Goal: Information Seeking & Learning: Learn about a topic

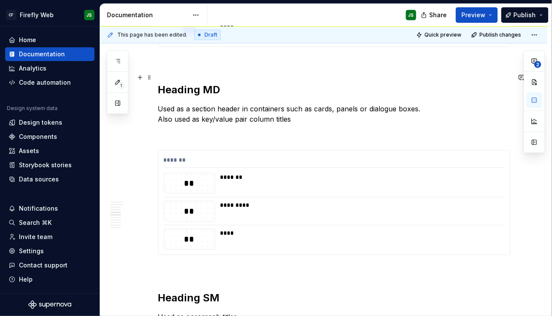
scroll to position [882, 0]
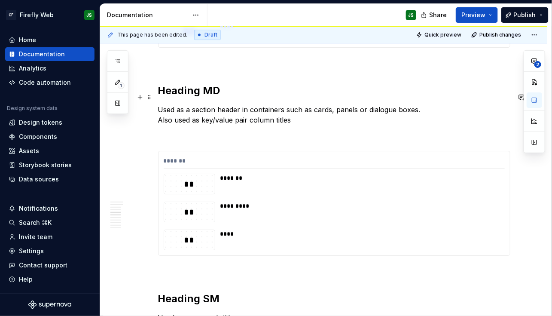
click at [260, 104] on p "Used as a section header in containers such as cards, panels or dialogue boxes.…" at bounding box center [334, 114] width 352 height 21
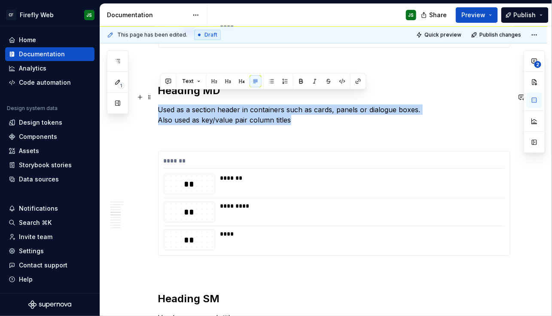
click at [260, 104] on p "Used as a section header in containers such as cards, panels or dialogue boxes.…" at bounding box center [334, 114] width 352 height 21
click at [309, 104] on p "Used as a section header in containers such as cards, panels or dialogue boxes.…" at bounding box center [334, 114] width 352 height 21
drag, startPoint x: 434, startPoint y: 97, endPoint x: 159, endPoint y: 99, distance: 275.5
click at [159, 99] on div "**********" at bounding box center [323, 127] width 447 height 1683
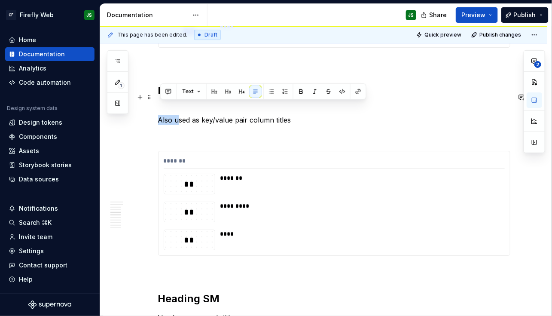
drag, startPoint x: 178, startPoint y: 107, endPoint x: 159, endPoint y: 107, distance: 19.8
click at [159, 107] on div "**********" at bounding box center [323, 127] width 447 height 1683
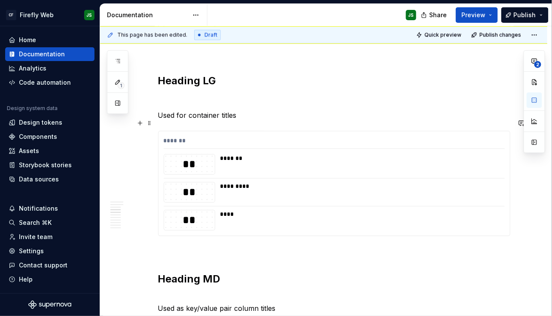
scroll to position [695, 0]
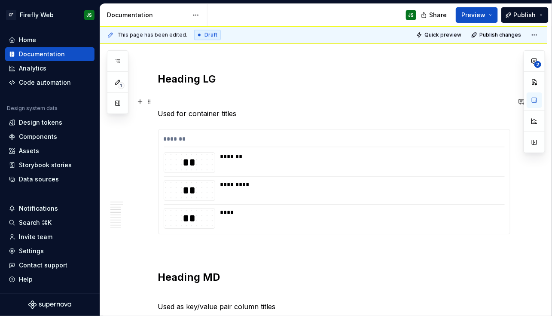
click at [233, 108] on p "Used for container titles" at bounding box center [334, 113] width 352 height 10
click at [232, 108] on p "Used for container titles" at bounding box center [334, 113] width 352 height 10
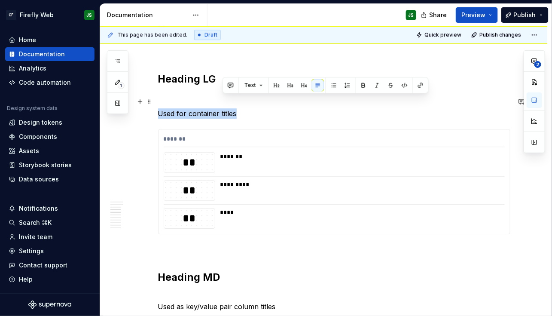
click at [232, 108] on p "Used for container titles" at bounding box center [334, 113] width 352 height 10
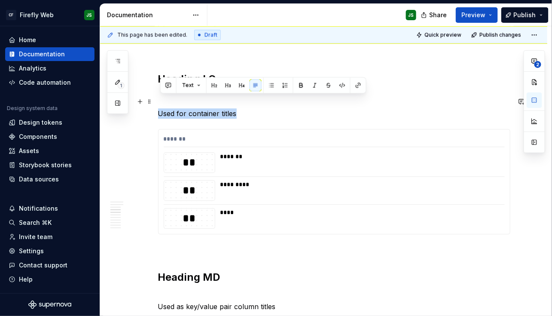
click at [254, 108] on p "Used for container titles" at bounding box center [334, 113] width 352 height 10
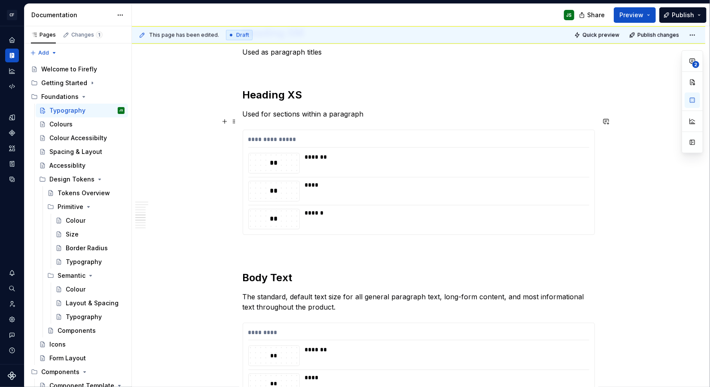
scroll to position [1143, 0]
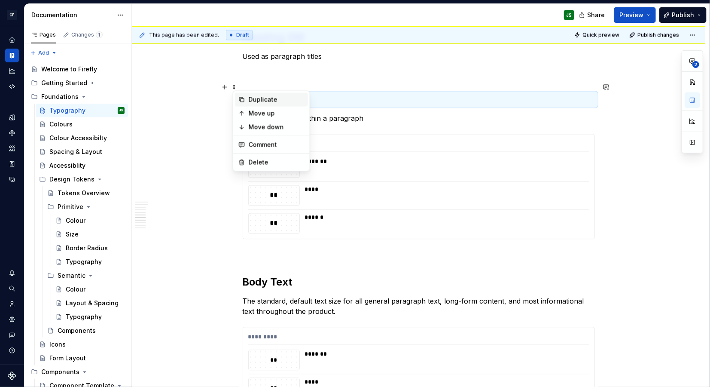
click at [247, 98] on div "Duplicate" at bounding box center [271, 100] width 73 height 14
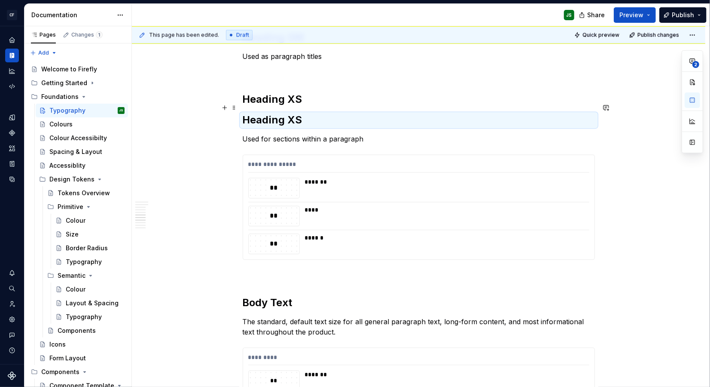
click at [273, 113] on h2 "Heading XS" at bounding box center [419, 120] width 352 height 14
click at [272, 113] on h2 "Heading XS" at bounding box center [419, 120] width 352 height 14
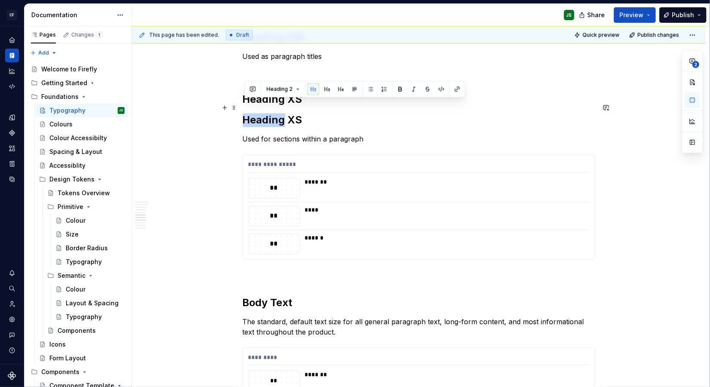
click at [273, 113] on h2 "Heading XS" at bounding box center [419, 120] width 352 height 14
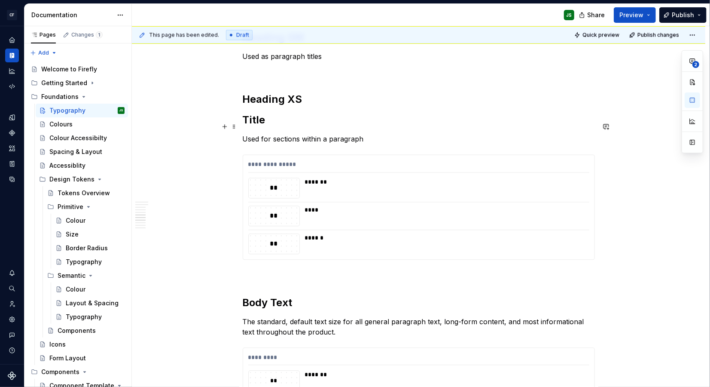
click at [285, 134] on p "Used for sections within a paragraph" at bounding box center [419, 139] width 352 height 10
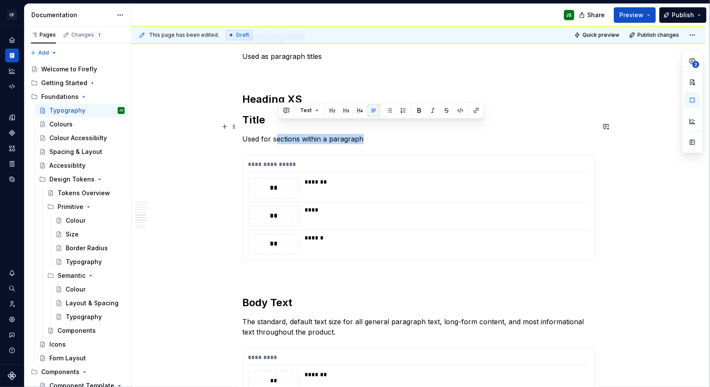
drag, startPoint x: 277, startPoint y: 127, endPoint x: 381, endPoint y: 130, distance: 104.0
click at [381, 134] on p "Used for sections within a paragraph" at bounding box center [419, 139] width 352 height 10
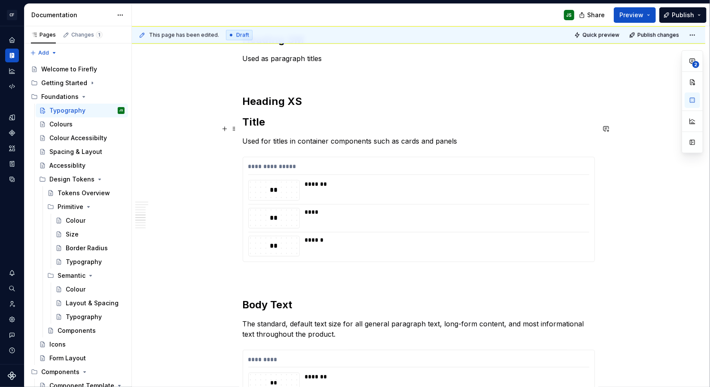
scroll to position [1139, 0]
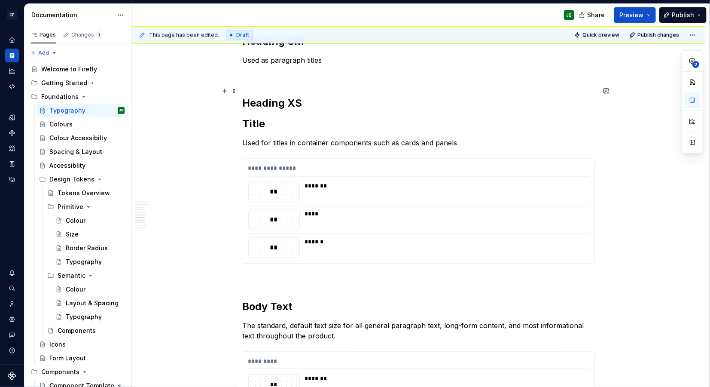
click at [200, 88] on div "This page has been edited. Draft Quick preview Publish changes Typography Typog…" at bounding box center [421, 206] width 578 height 361
click at [237, 110] on span at bounding box center [234, 111] width 7 height 12
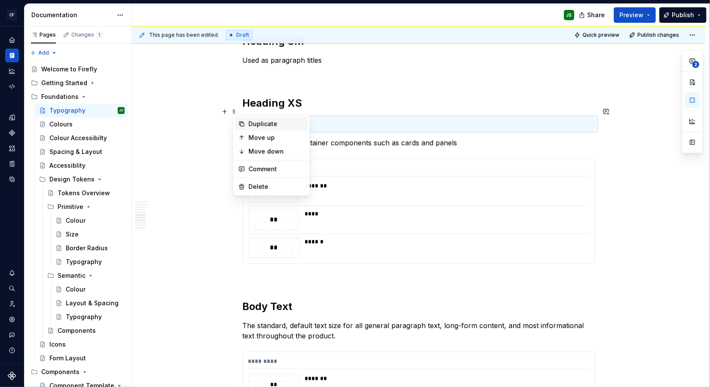
click at [260, 121] on div "Duplicate" at bounding box center [277, 123] width 56 height 9
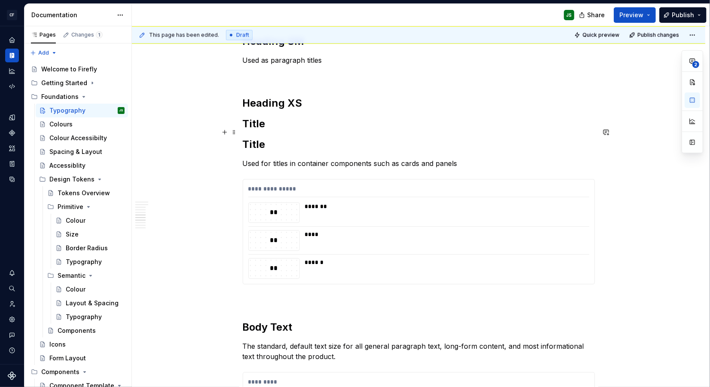
click at [261, 138] on h2 "Title" at bounding box center [419, 145] width 352 height 14
click at [275, 158] on p "Used for titles in container components such as cards and panels" at bounding box center [419, 163] width 352 height 10
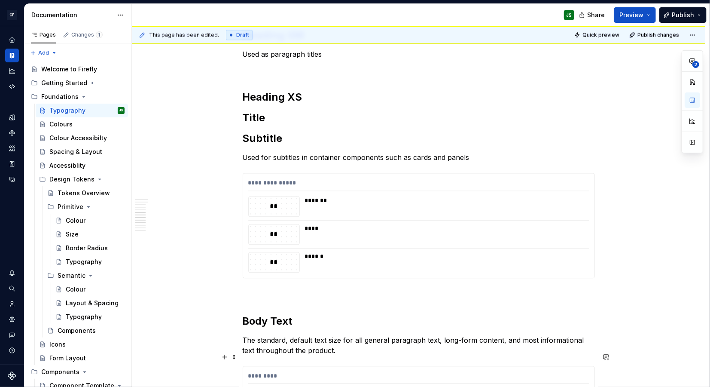
type textarea "*"
